Goal: Task Accomplishment & Management: Manage account settings

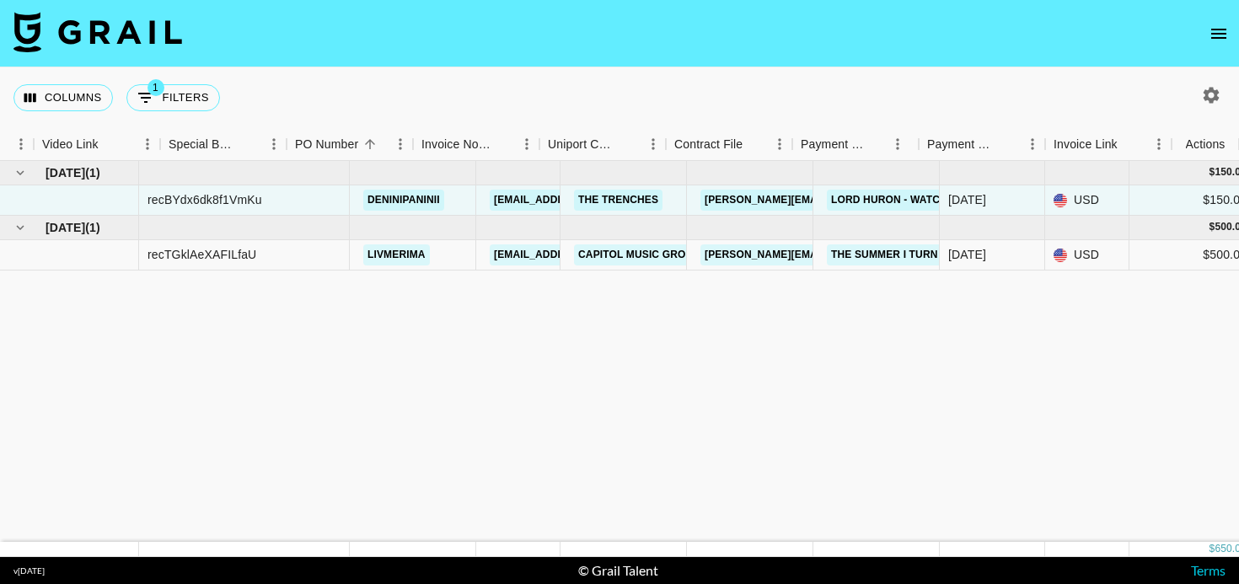
scroll to position [0, 1559]
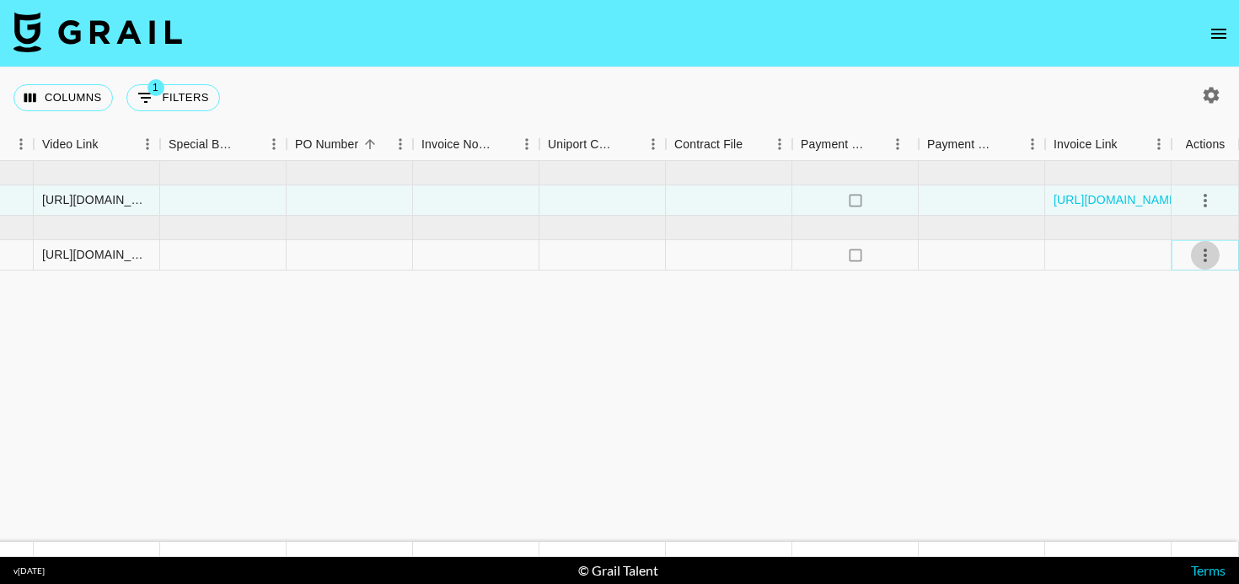
click at [1207, 260] on icon "select merge strategy" at bounding box center [1205, 255] width 20 height 20
click at [1175, 412] on div "Approve" at bounding box center [1168, 413] width 51 height 20
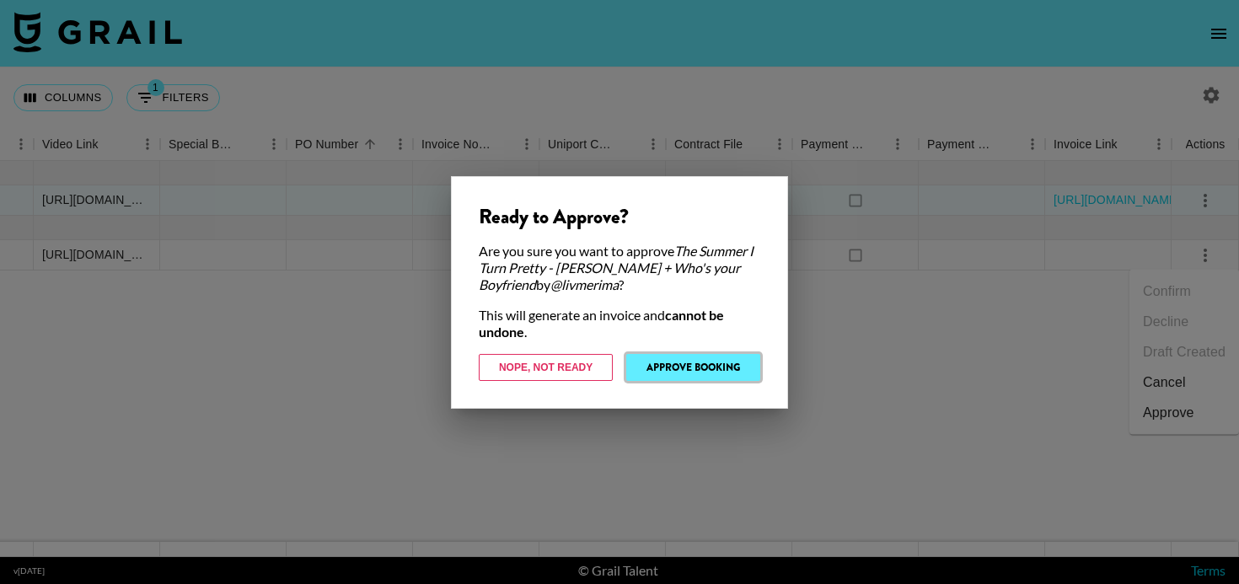
click at [743, 368] on button "Approve Booking" at bounding box center [693, 367] width 134 height 27
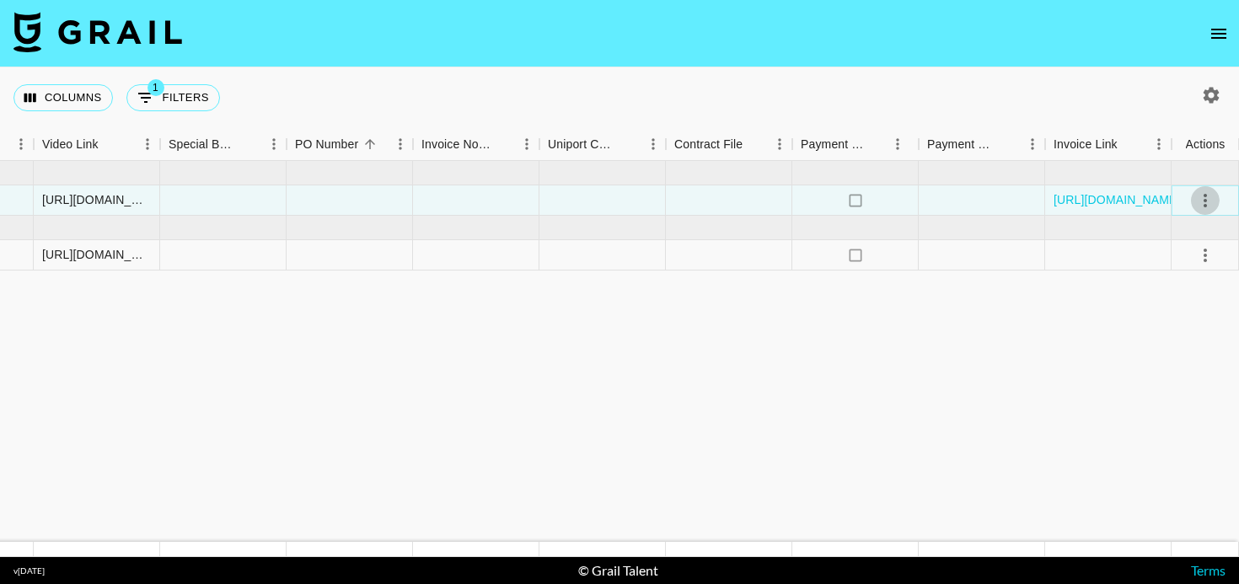
click at [1204, 197] on icon "select merge strategy" at bounding box center [1205, 200] width 20 height 20
click at [378, 48] on nav at bounding box center [619, 33] width 1239 height 67
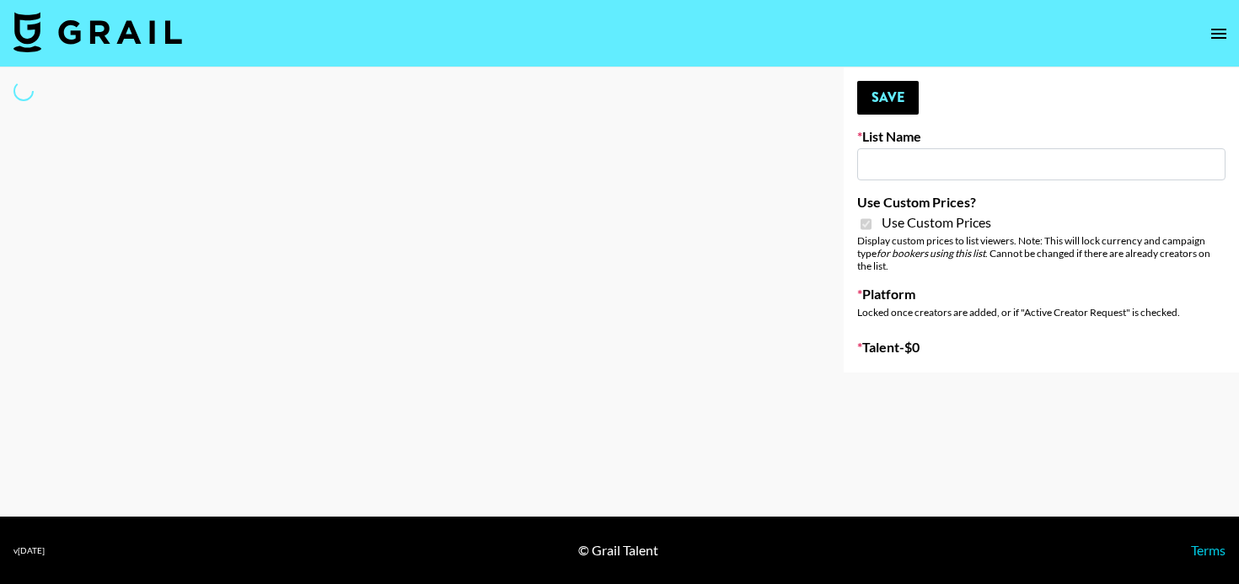
type input "DDG Beauty"
checkbox input "true"
select select "Brand"
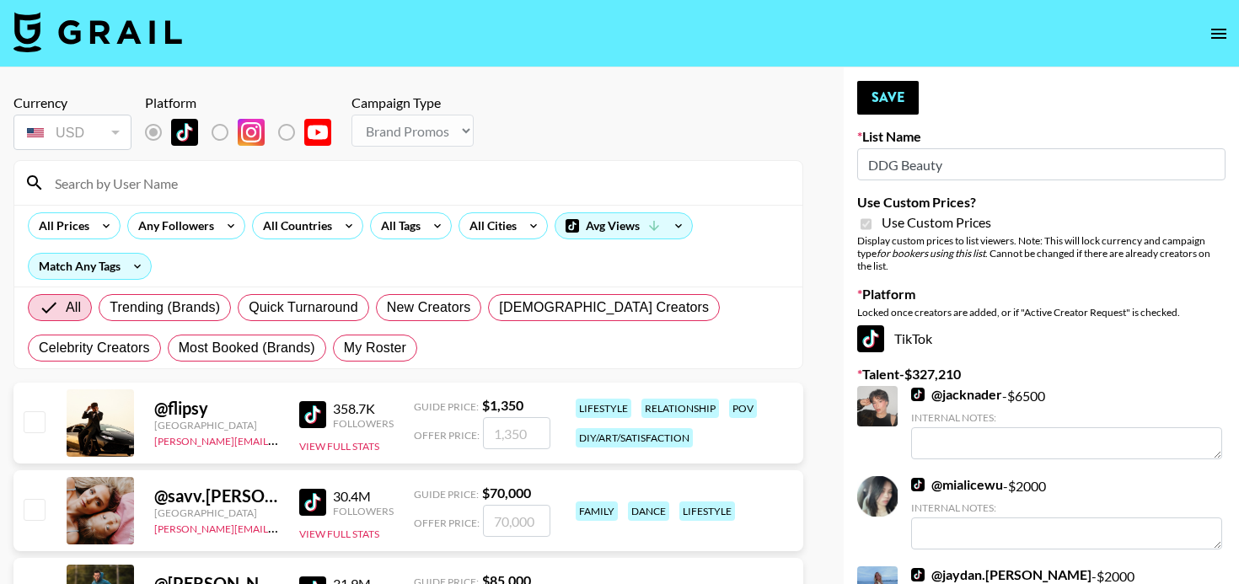
click at [69, 180] on input at bounding box center [419, 182] width 748 height 27
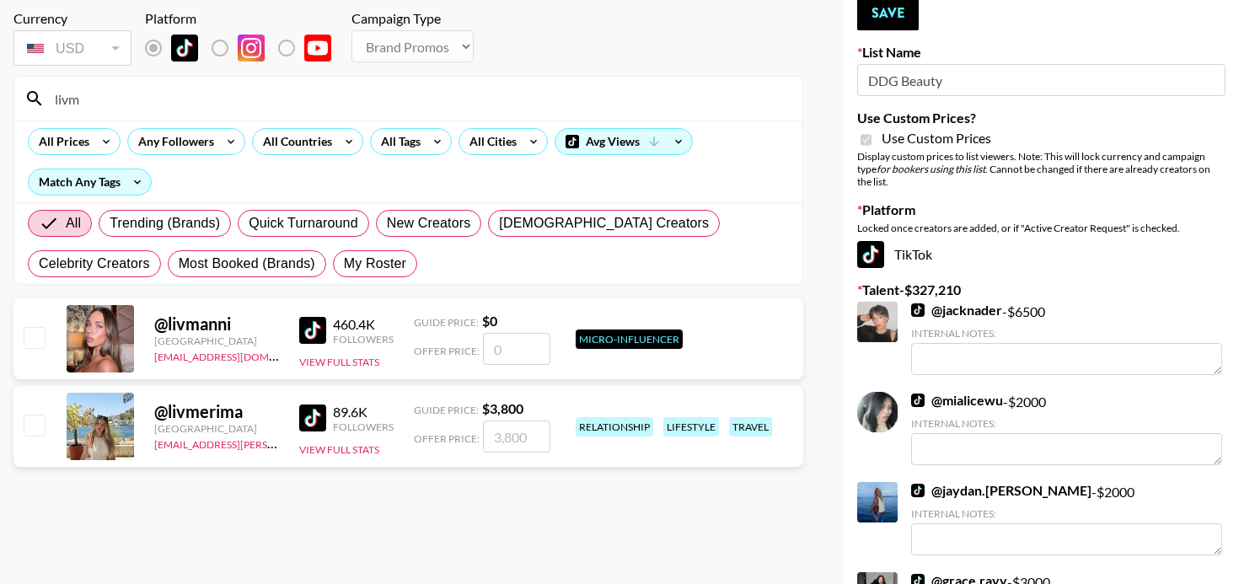
scroll to position [89, 0]
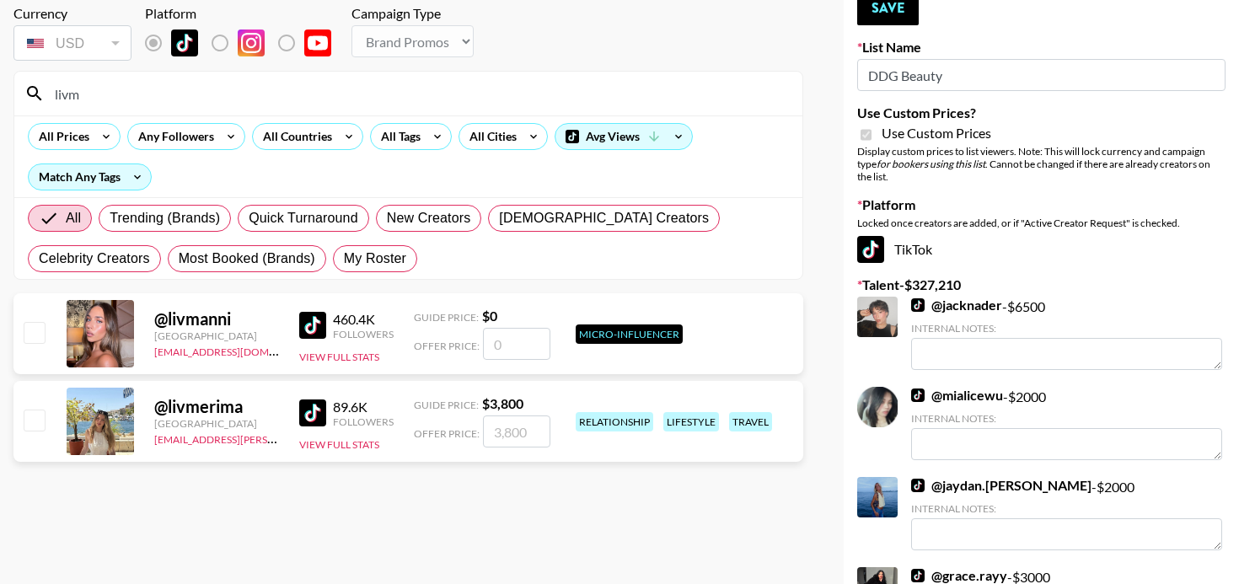
type input "livm"
click at [33, 419] on input "checkbox" at bounding box center [34, 420] width 20 height 20
checkbox input "true"
type input "3800"
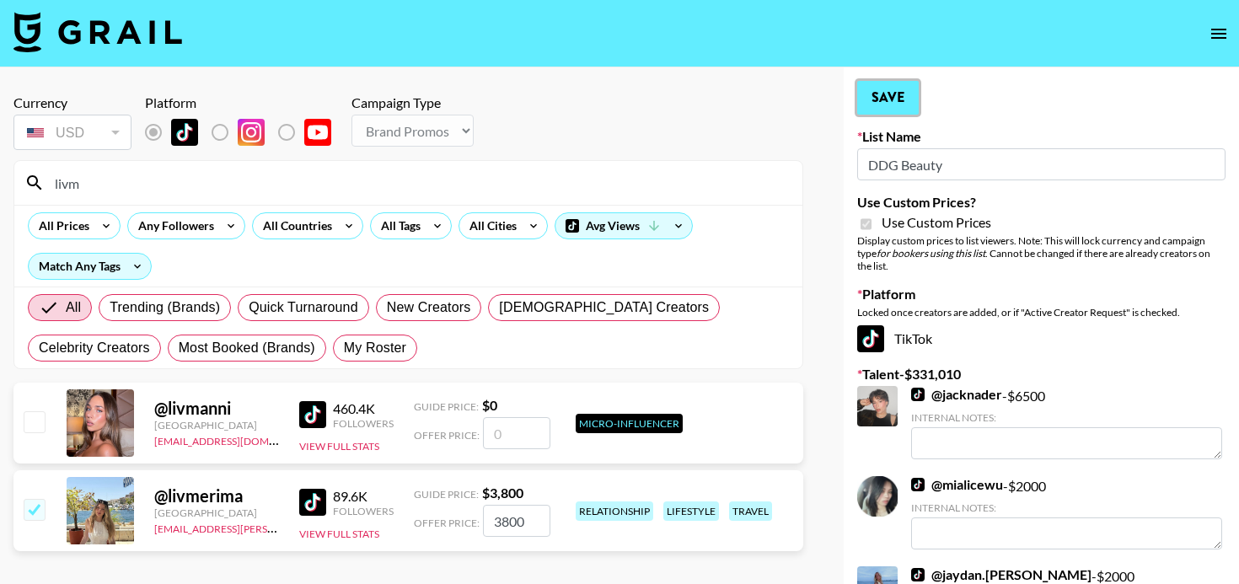
click at [885, 97] on button "Save" at bounding box center [888, 98] width 62 height 34
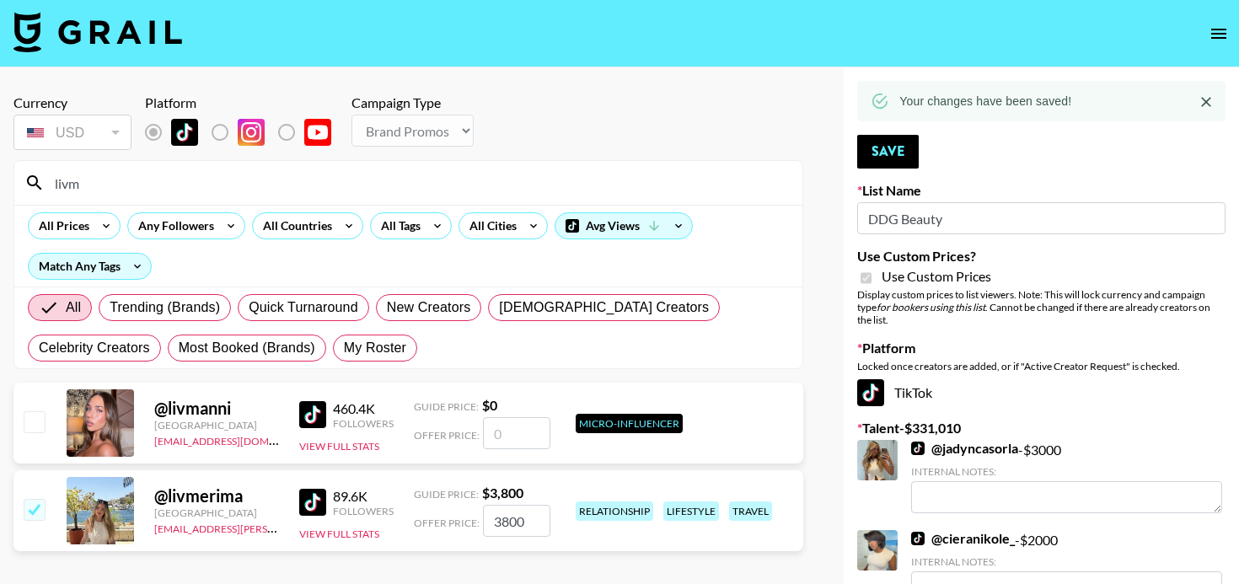
drag, startPoint x: 174, startPoint y: 194, endPoint x: 4, endPoint y: 182, distance: 170.7
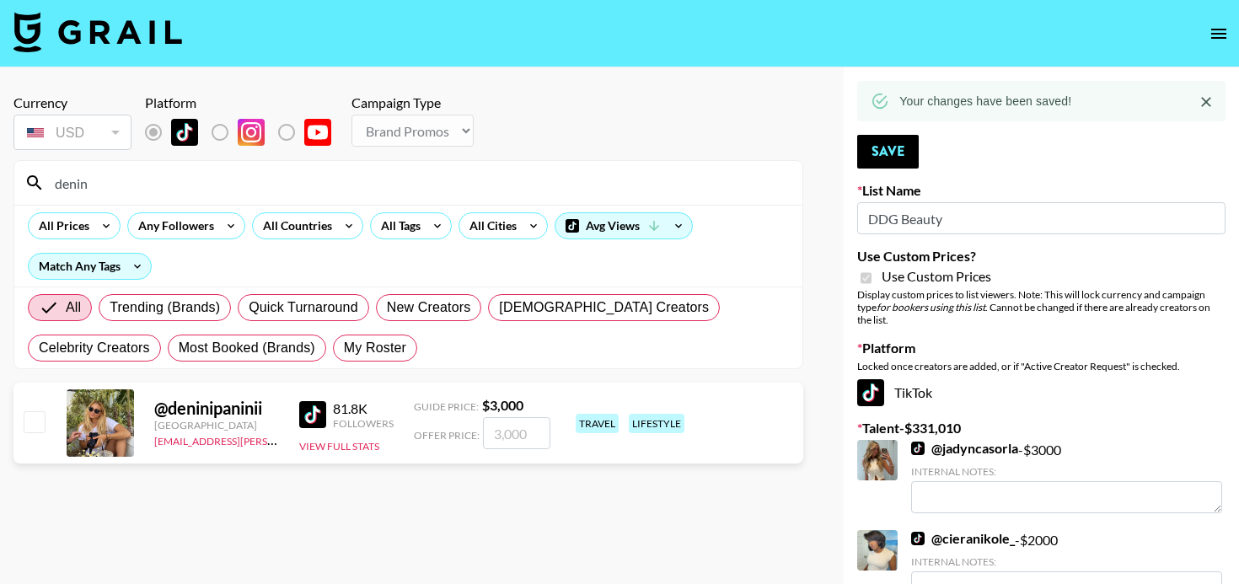
type input "denin"
click at [29, 426] on input "checkbox" at bounding box center [34, 421] width 20 height 20
checkbox input "true"
type input "3000"
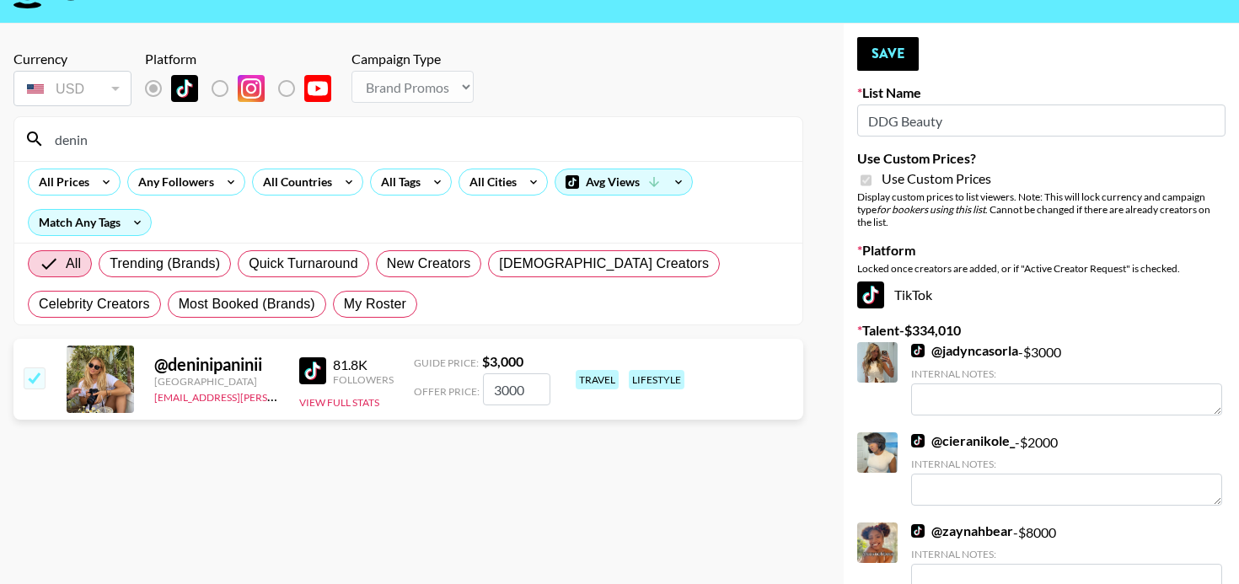
scroll to position [46, 0]
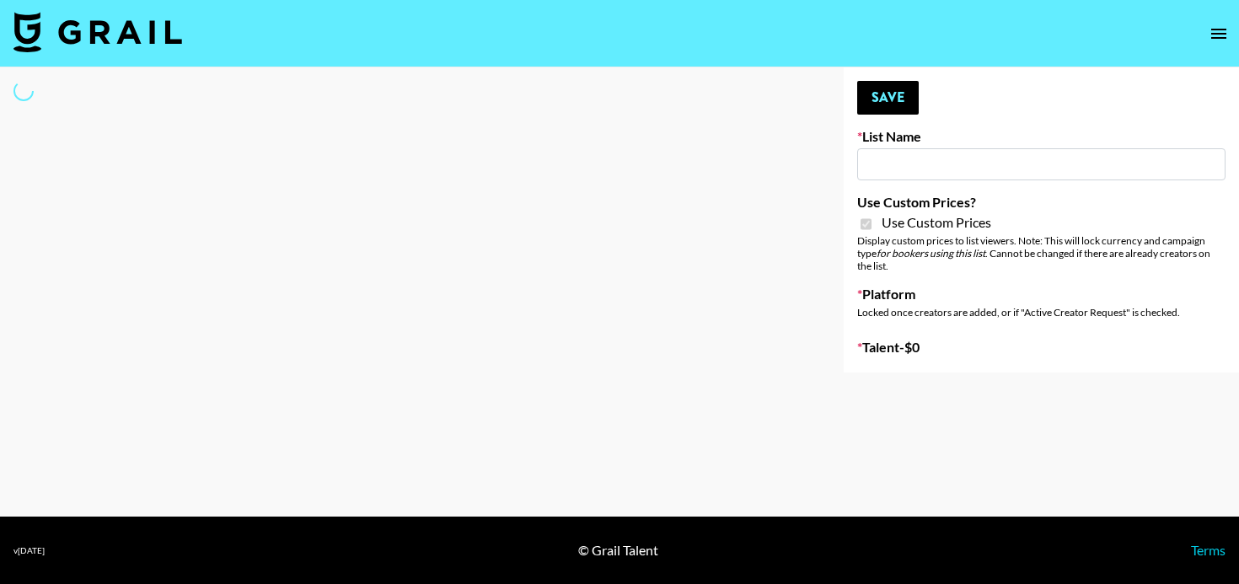
type input "[PERSON_NAME] - Podcasters"
checkbox input "true"
select select "Brand"
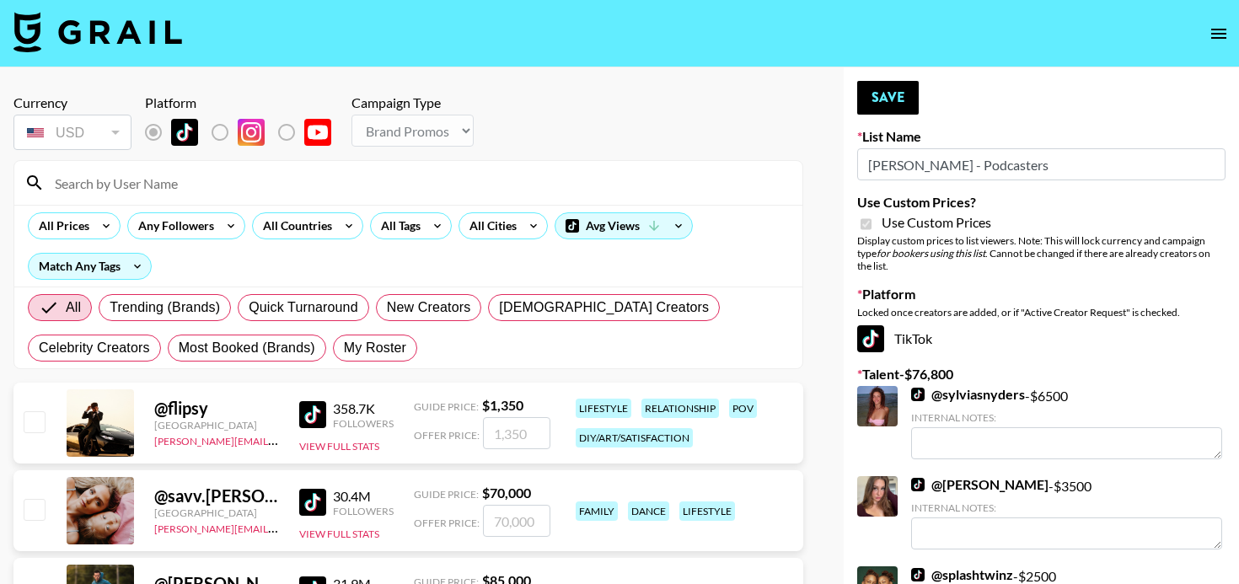
click at [283, 176] on input at bounding box center [419, 182] width 748 height 27
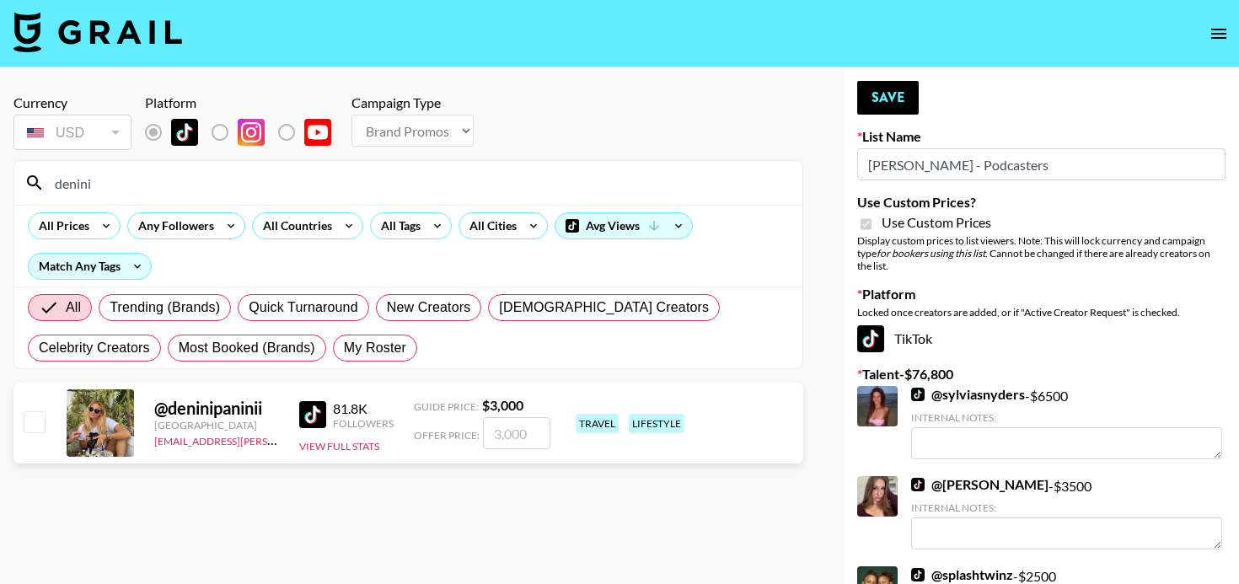
type input "denini"
click at [29, 412] on input "checkbox" at bounding box center [34, 421] width 20 height 20
checkbox input "true"
drag, startPoint x: 536, startPoint y: 437, endPoint x: 463, endPoint y: 429, distance: 73.7
click at [463, 429] on div "Offer Price: 3000" at bounding box center [482, 433] width 137 height 32
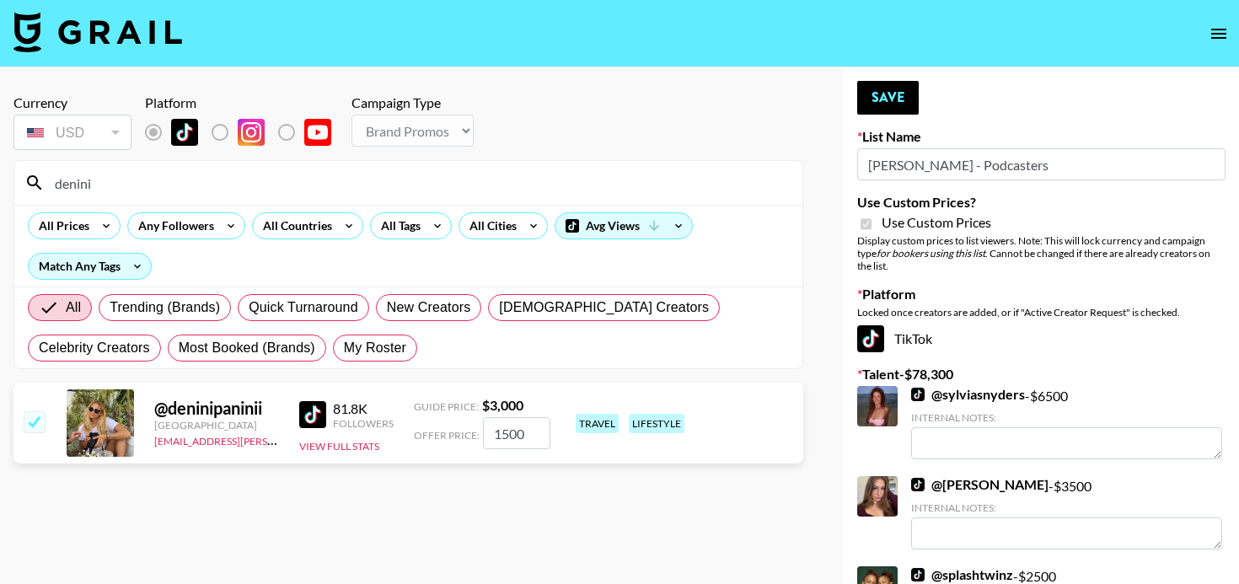
type input "1500"
click at [677, 507] on section "Currency USD USD ​ Platform Campaign Type Choose Type... Song Promos Brand Prom…" at bounding box center [408, 305] width 790 height 449
click at [874, 90] on button "Save" at bounding box center [888, 98] width 62 height 34
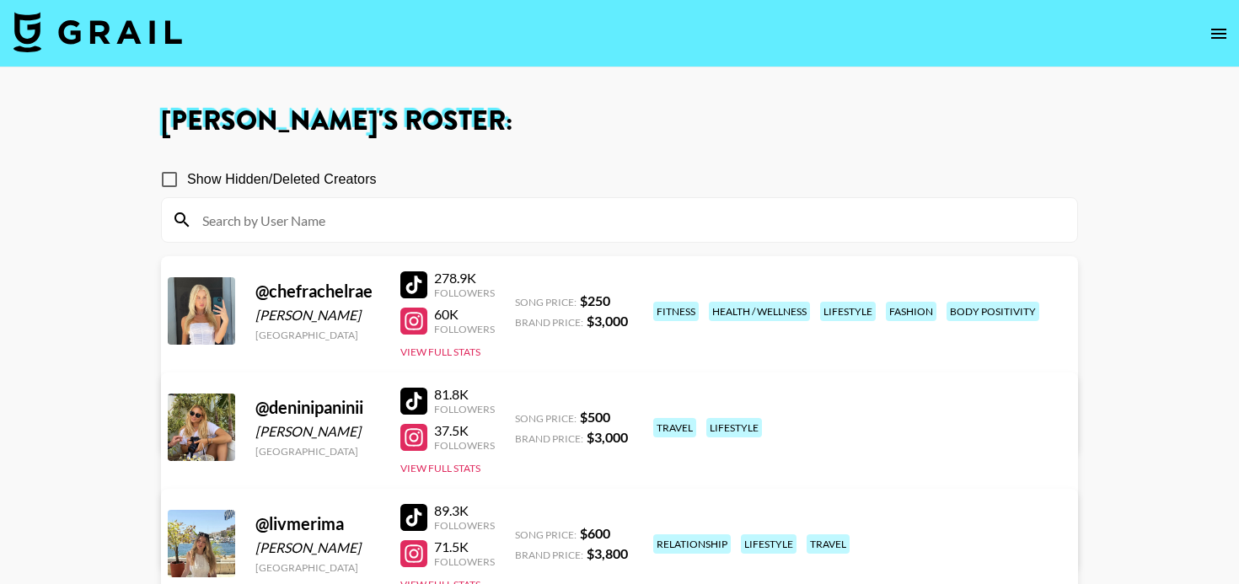
click at [71, 23] on img at bounding box center [97, 32] width 169 height 40
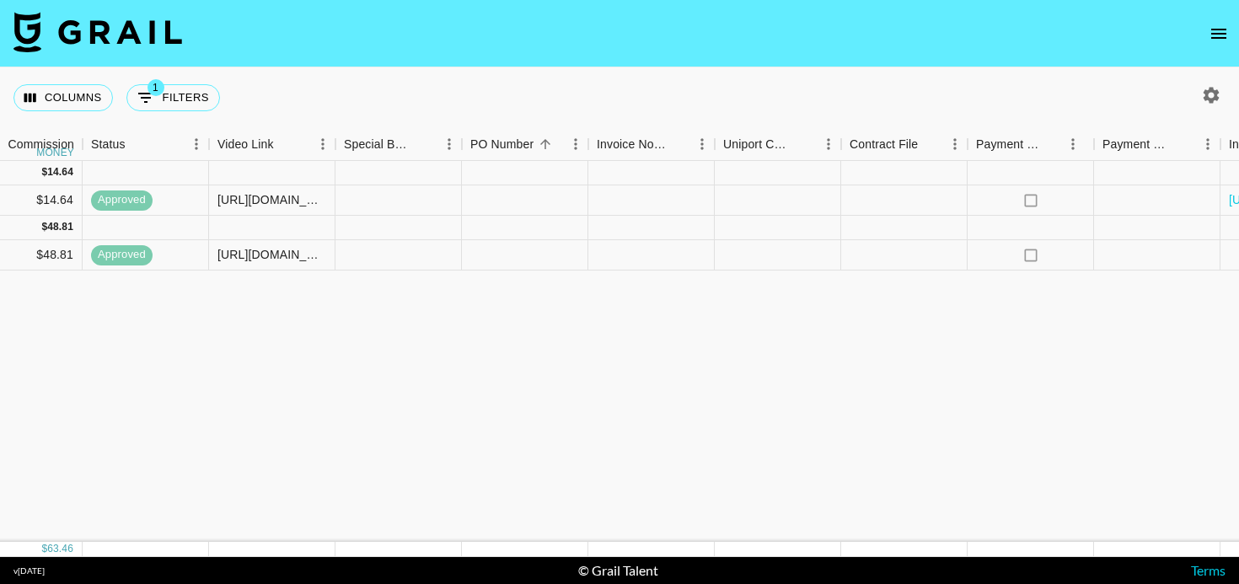
scroll to position [0, 1462]
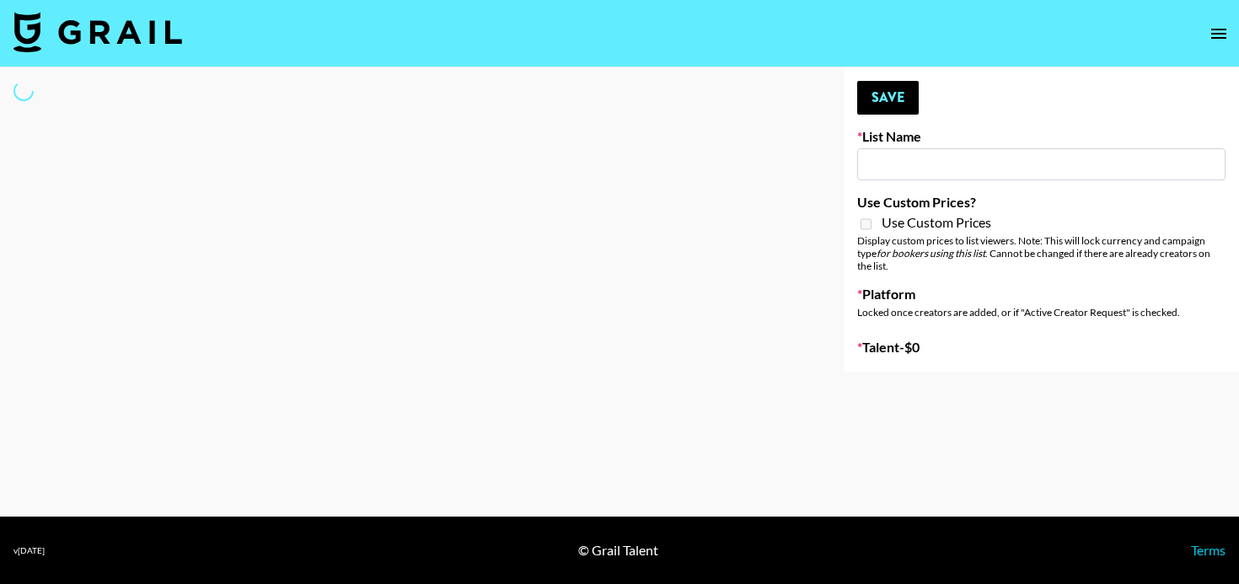
type input "Unreal Management List"
select select "Song"
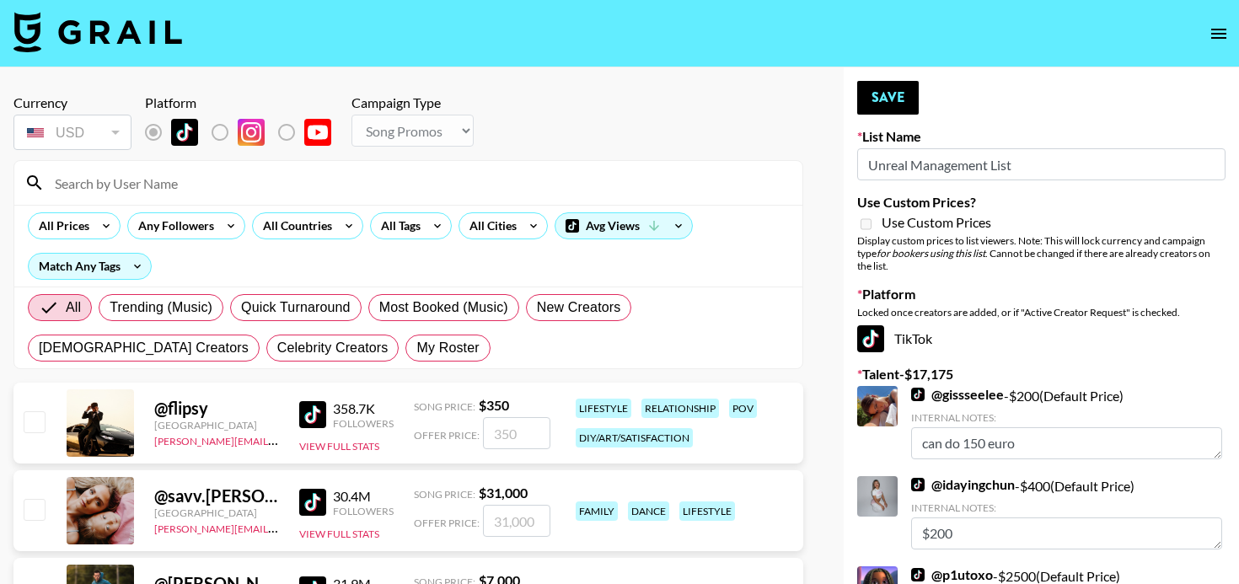
click at [168, 182] on input at bounding box center [419, 182] width 748 height 27
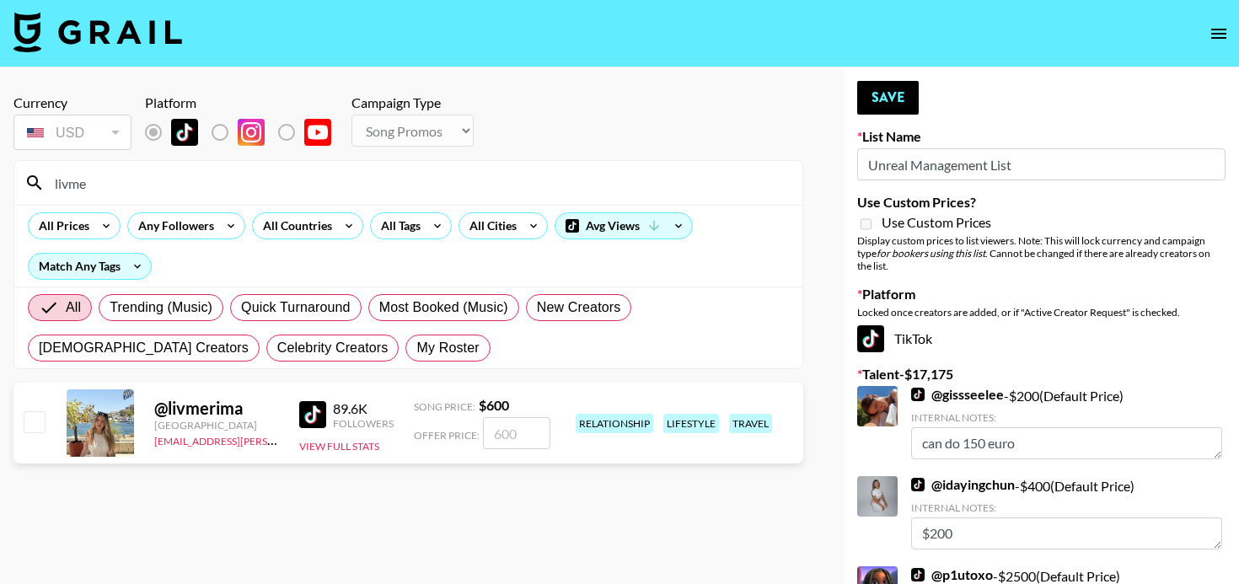
type input "livme"
click at [32, 421] on input "checkbox" at bounding box center [34, 421] width 20 height 20
checkbox input "true"
drag, startPoint x: 535, startPoint y: 434, endPoint x: 429, endPoint y: 428, distance: 106.4
click at [429, 428] on div "Offer Price: 600" at bounding box center [482, 433] width 137 height 32
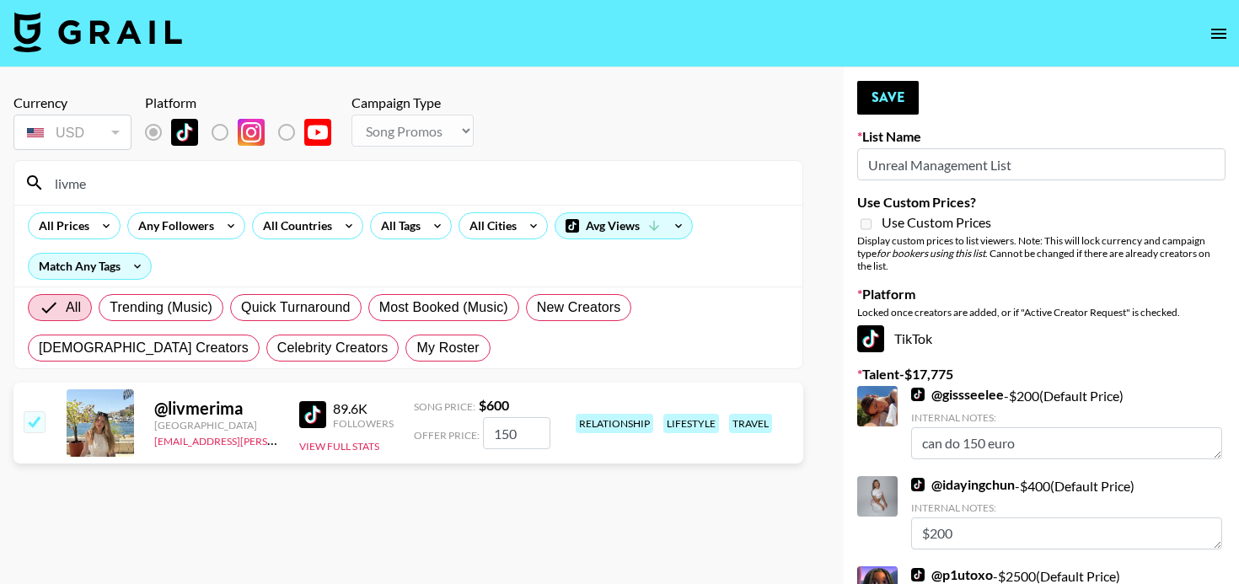
drag, startPoint x: 525, startPoint y: 437, endPoint x: 410, endPoint y: 435, distance: 115.5
click at [410, 437] on div "@ livmerima Canada mady.cuellar@grail-talent.com 89.6K Followers View Full Stat…" at bounding box center [408, 423] width 790 height 81
type input "200"
click at [524, 528] on section "Currency USD USD ​ Platform Campaign Type Choose Type... Song Promos Brand Prom…" at bounding box center [408, 305] width 790 height 449
click at [899, 89] on button "Save" at bounding box center [888, 98] width 62 height 34
